Goal: Check status: Check status

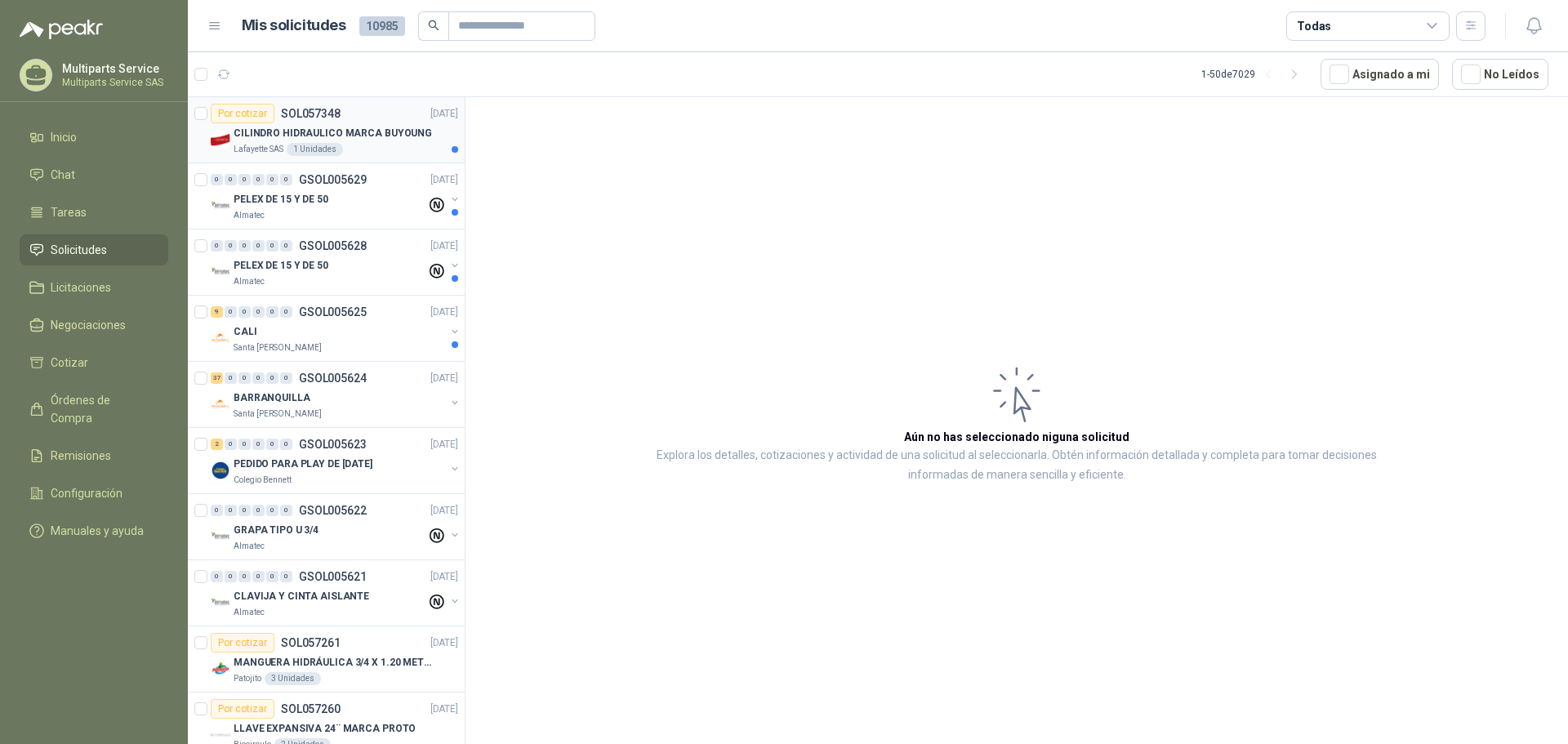
click at [397, 147] on div "Lafayette SAS 1 Unidades" at bounding box center [345, 149] width 225 height 13
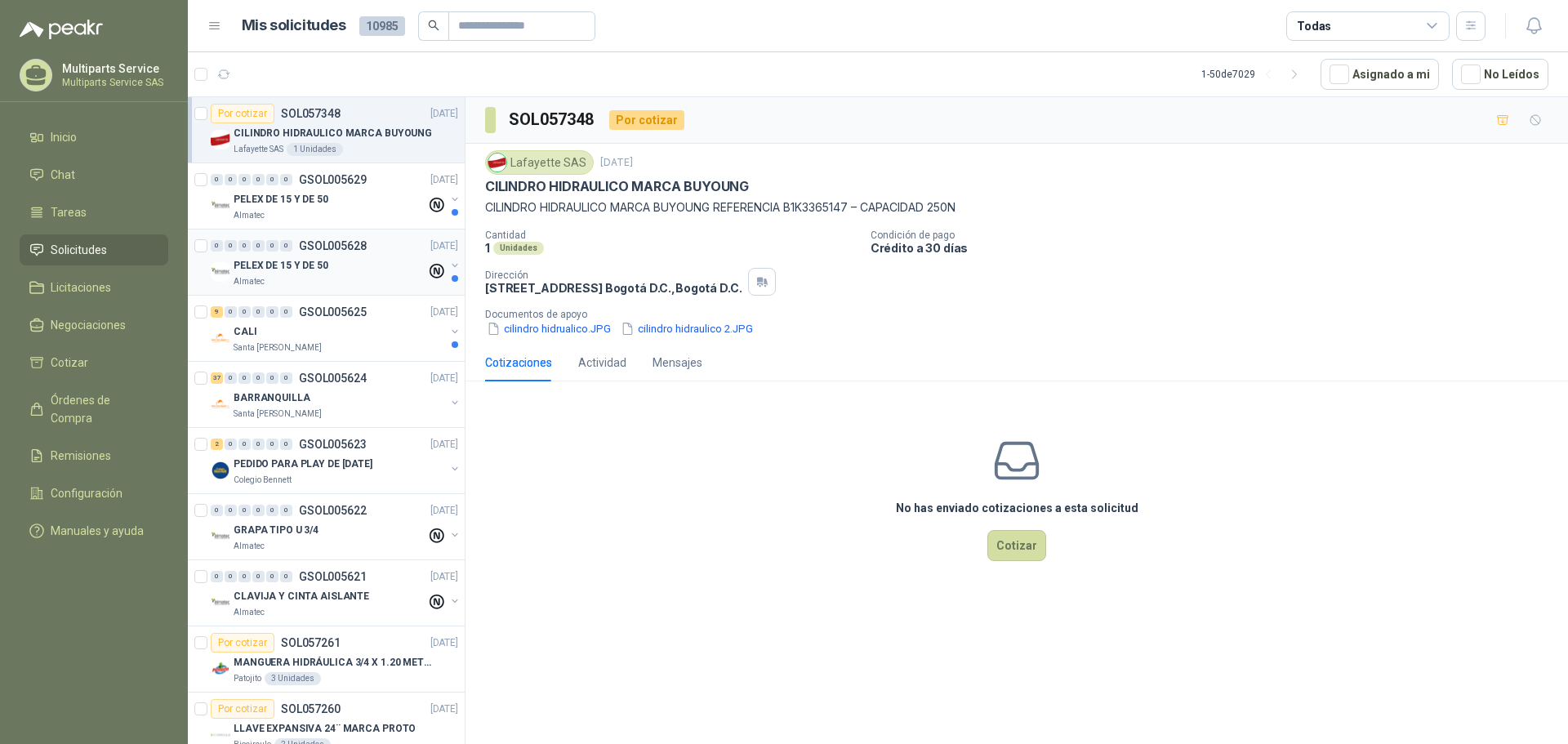
click at [337, 280] on div "Almatec" at bounding box center [330, 282] width 192 height 13
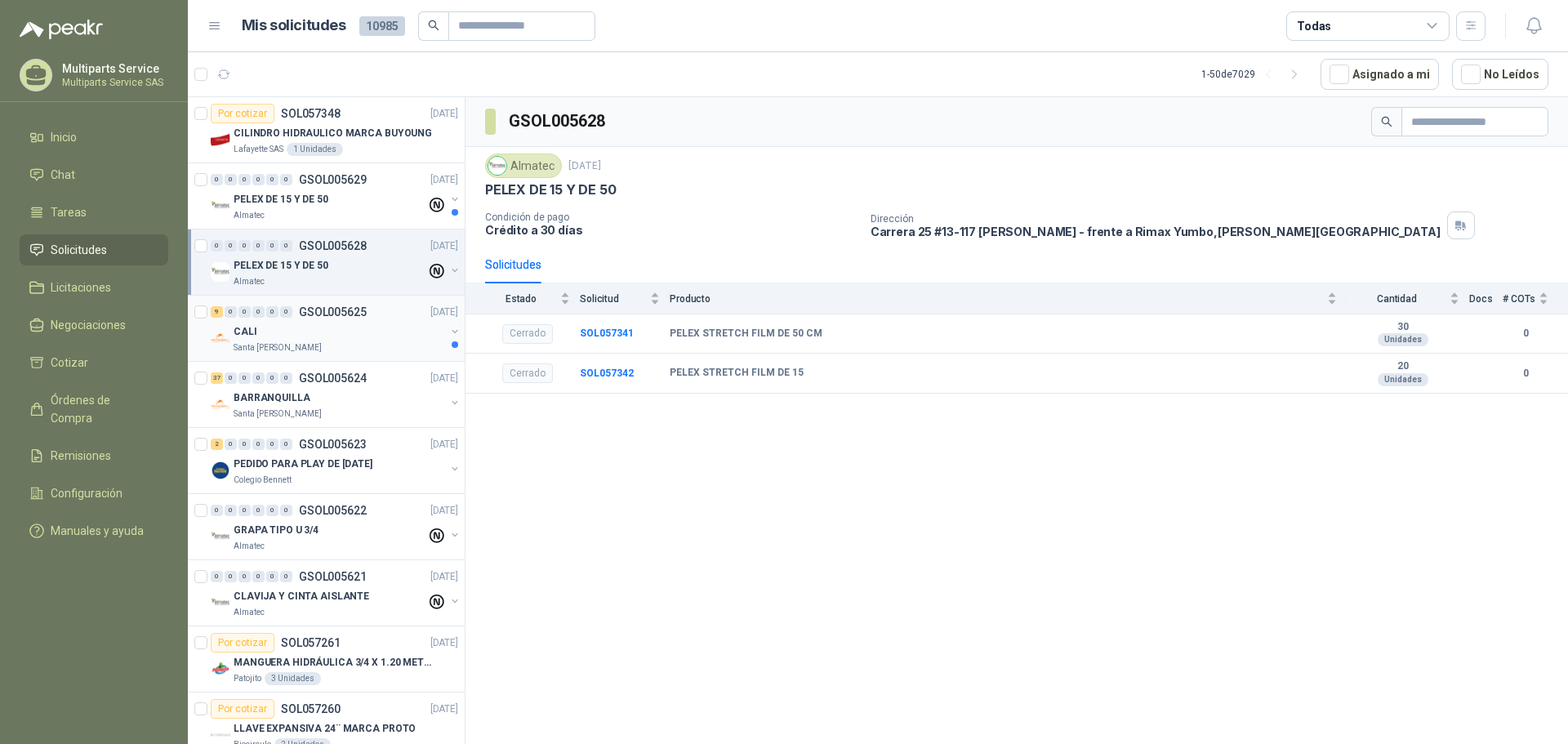
click at [357, 344] on div "Santa [PERSON_NAME]" at bounding box center [339, 347] width 212 height 13
